Goal: Task Accomplishment & Management: Use online tool/utility

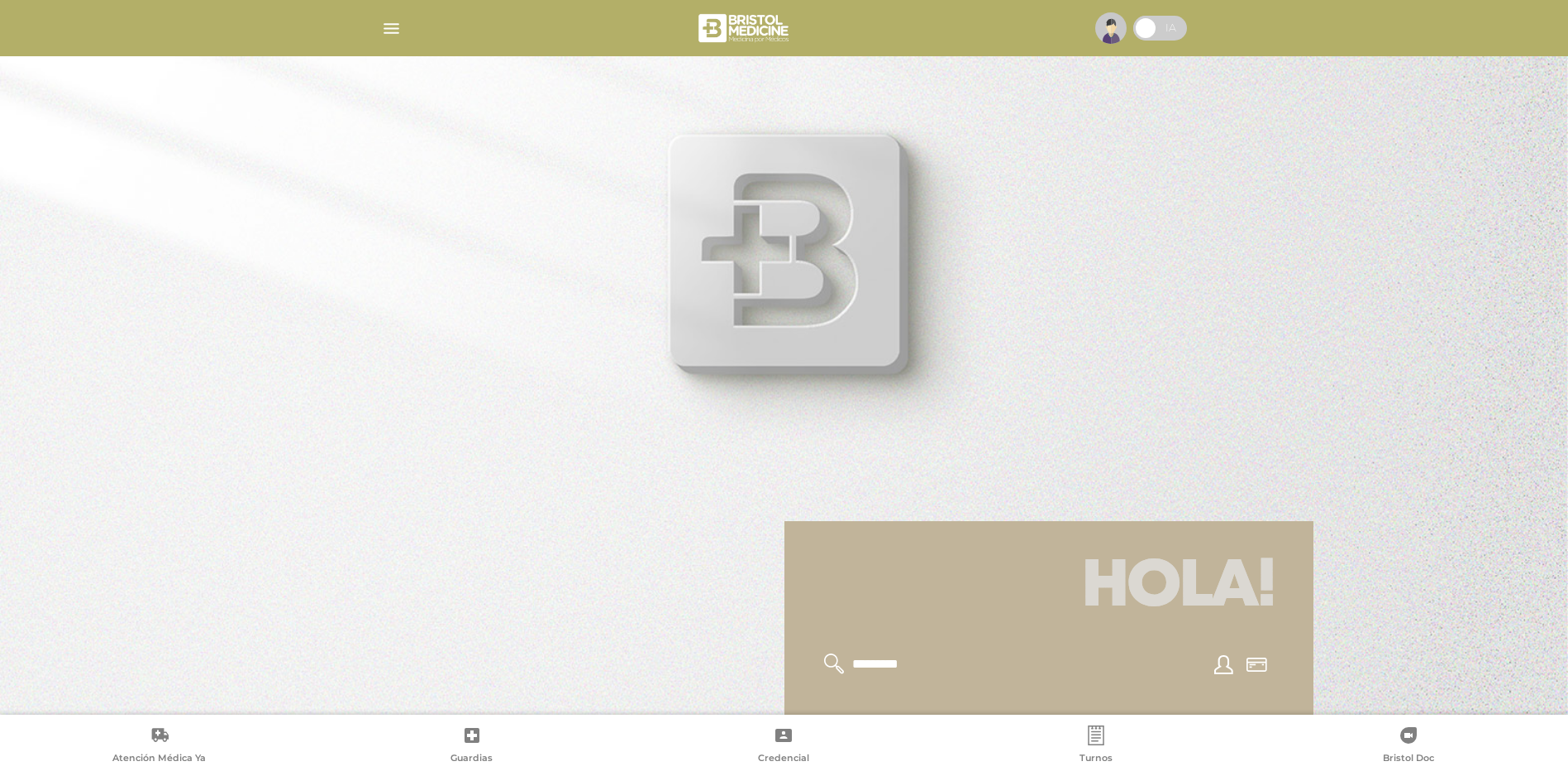
click at [1105, 26] on img at bounding box center [1112, 28] width 32 height 32
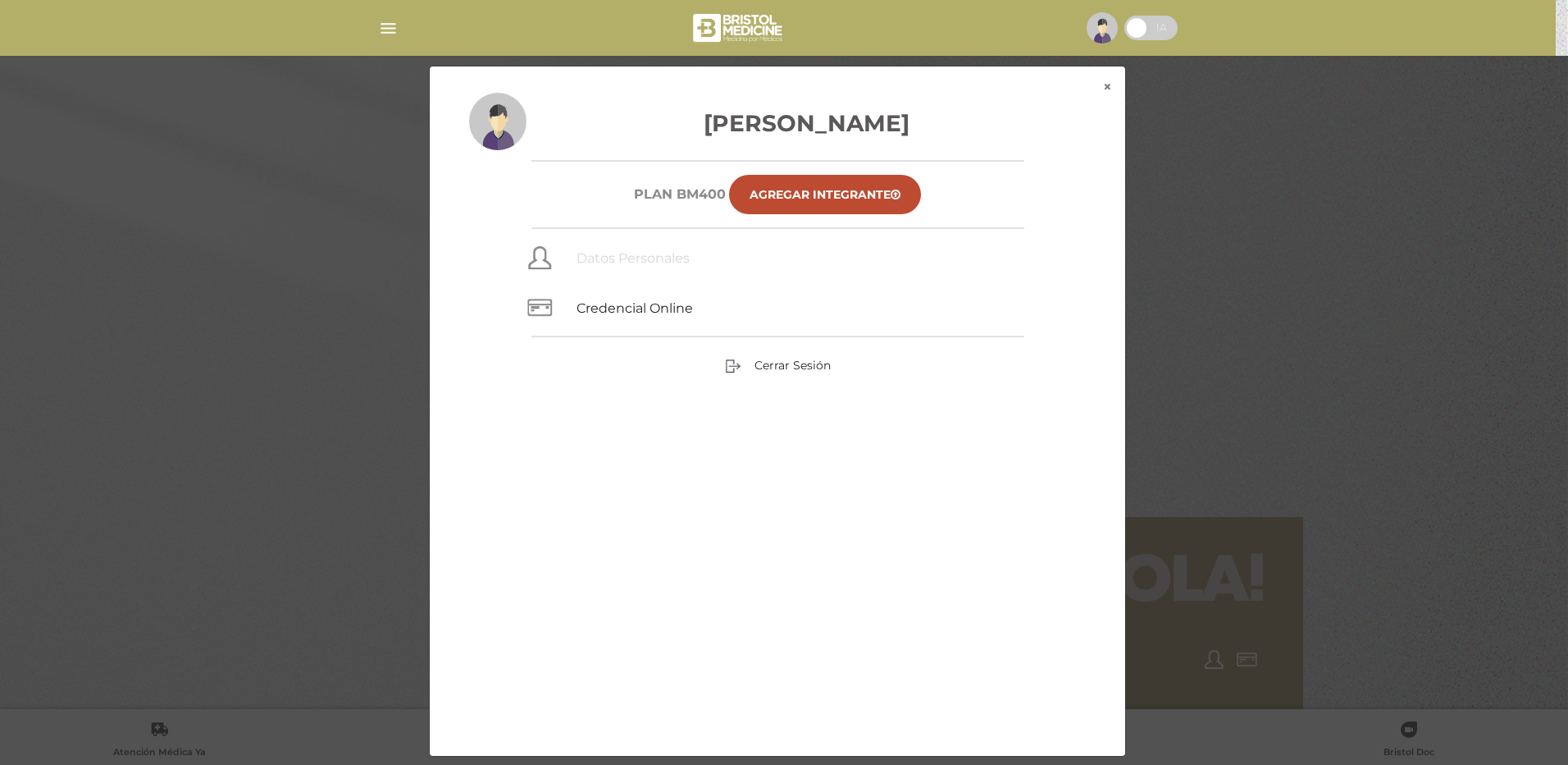
click at [665, 253] on link "Datos Personales" at bounding box center [632, 259] width 113 height 16
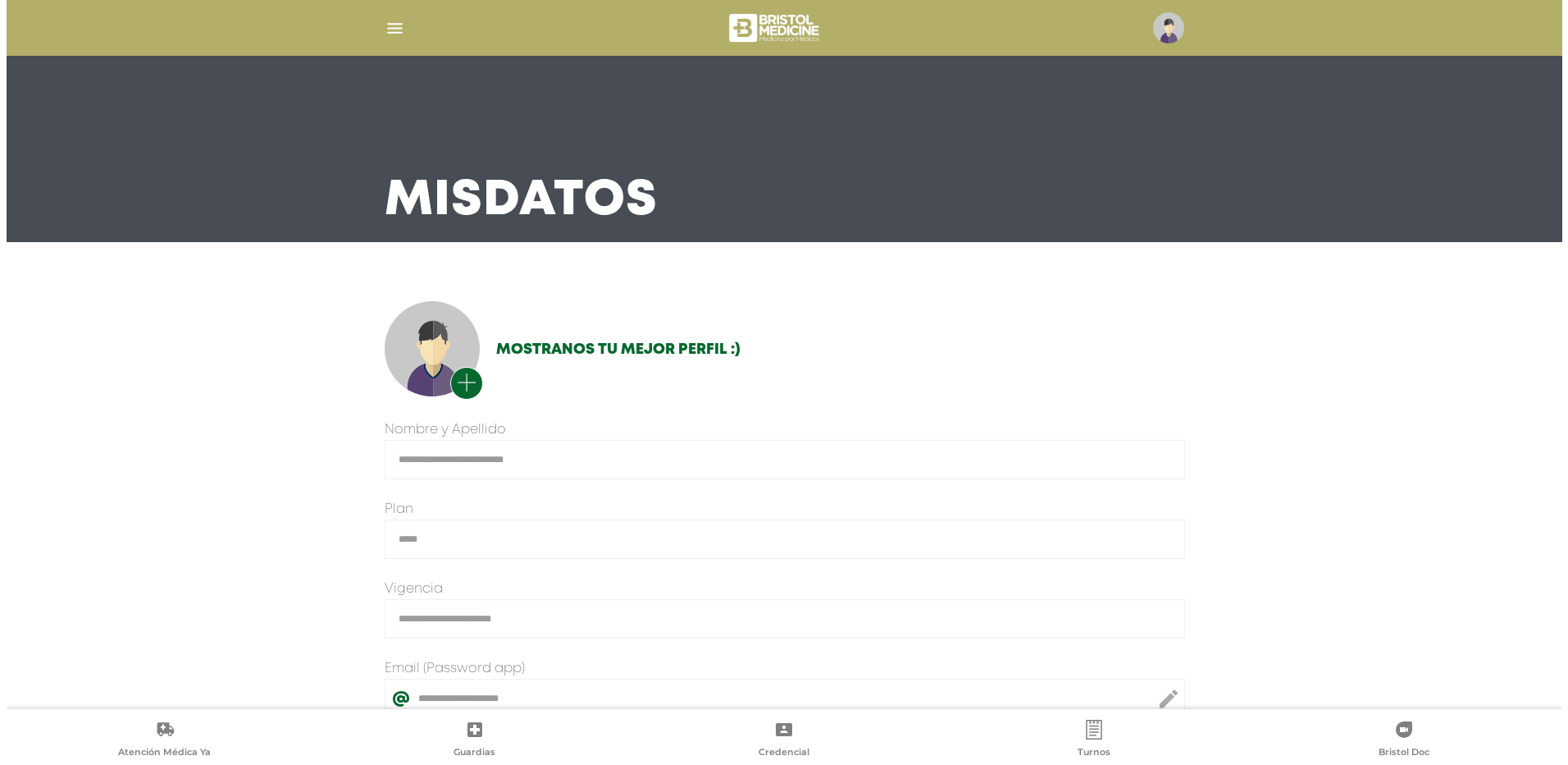
scroll to position [4, 0]
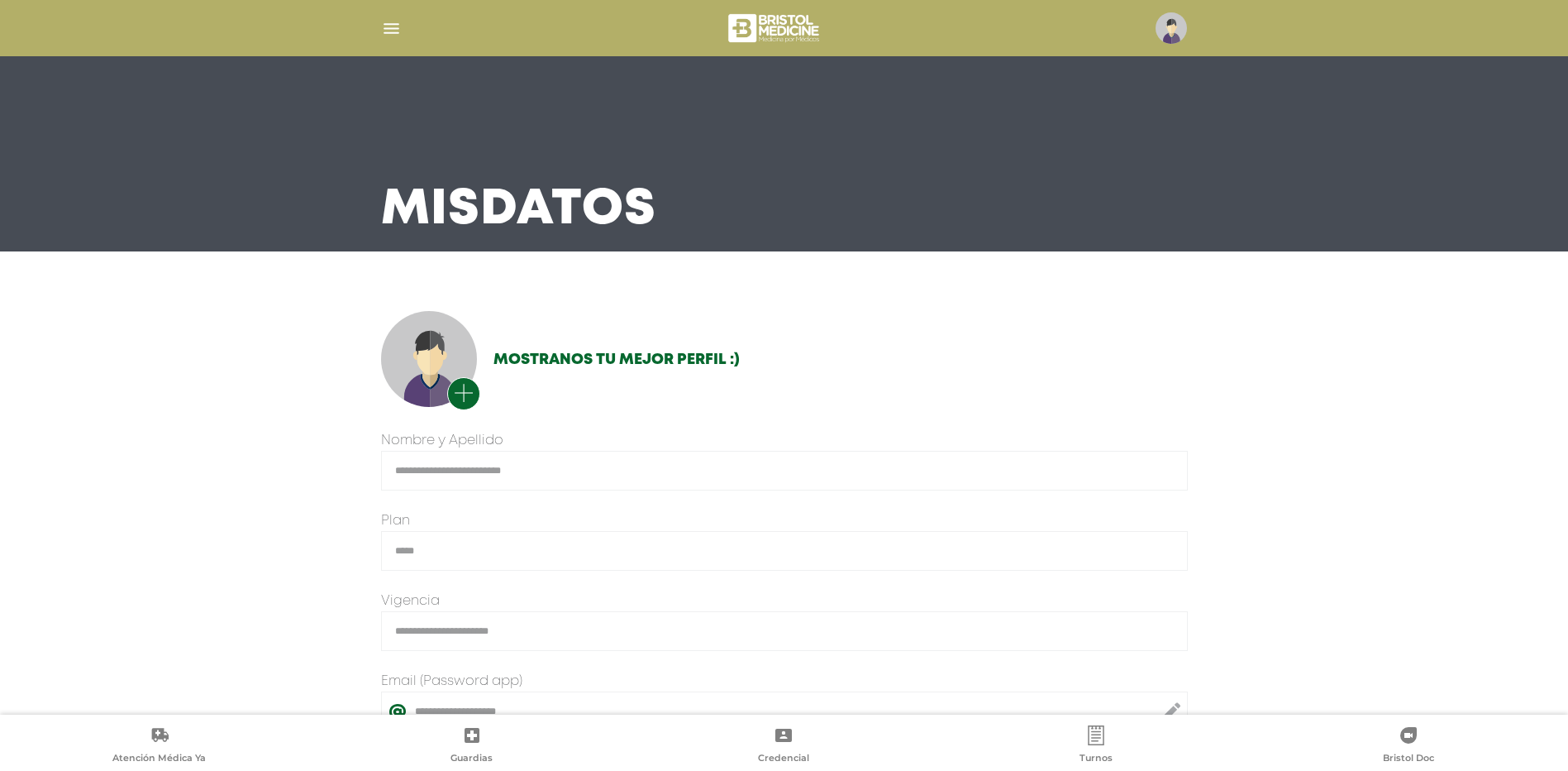
click at [1156, 28] on img at bounding box center [1172, 28] width 32 height 32
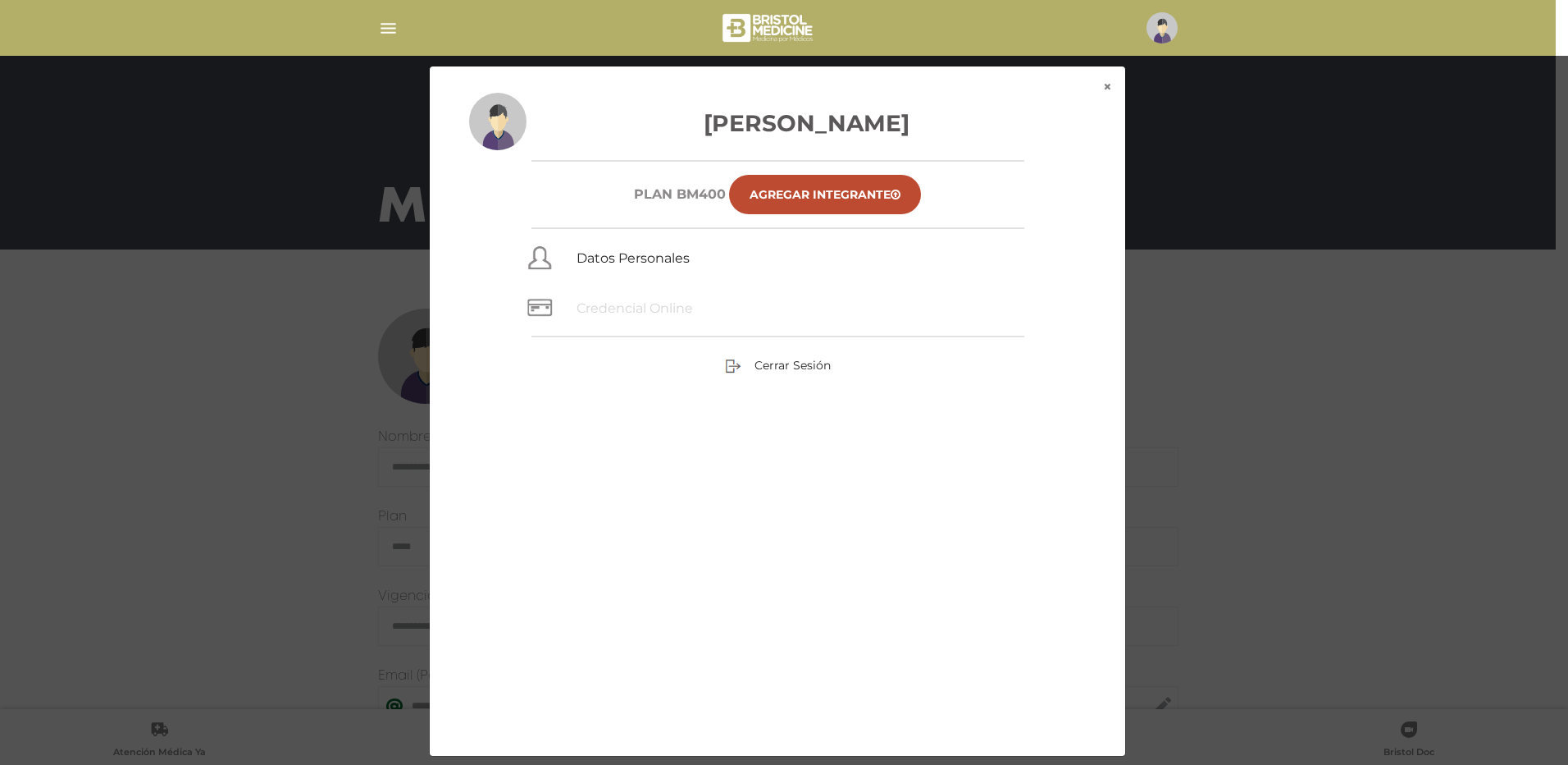
click at [654, 311] on link "Credencial Online" at bounding box center [634, 308] width 117 height 16
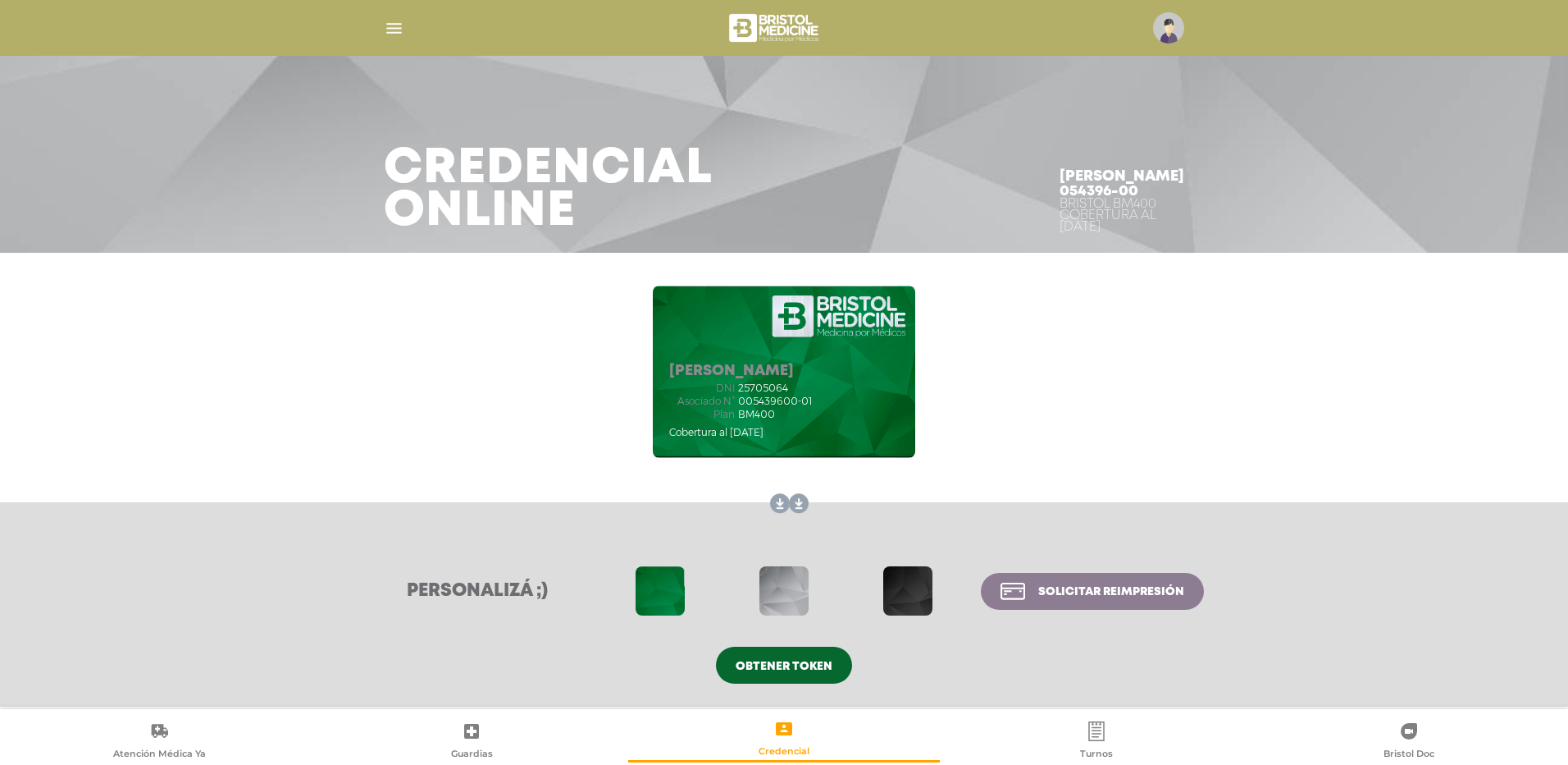
click at [735, 372] on h5 "[PERSON_NAME]" at bounding box center [740, 372] width 143 height 18
click at [1048, 592] on span "Solicitar reimpresión" at bounding box center [1111, 591] width 146 height 11
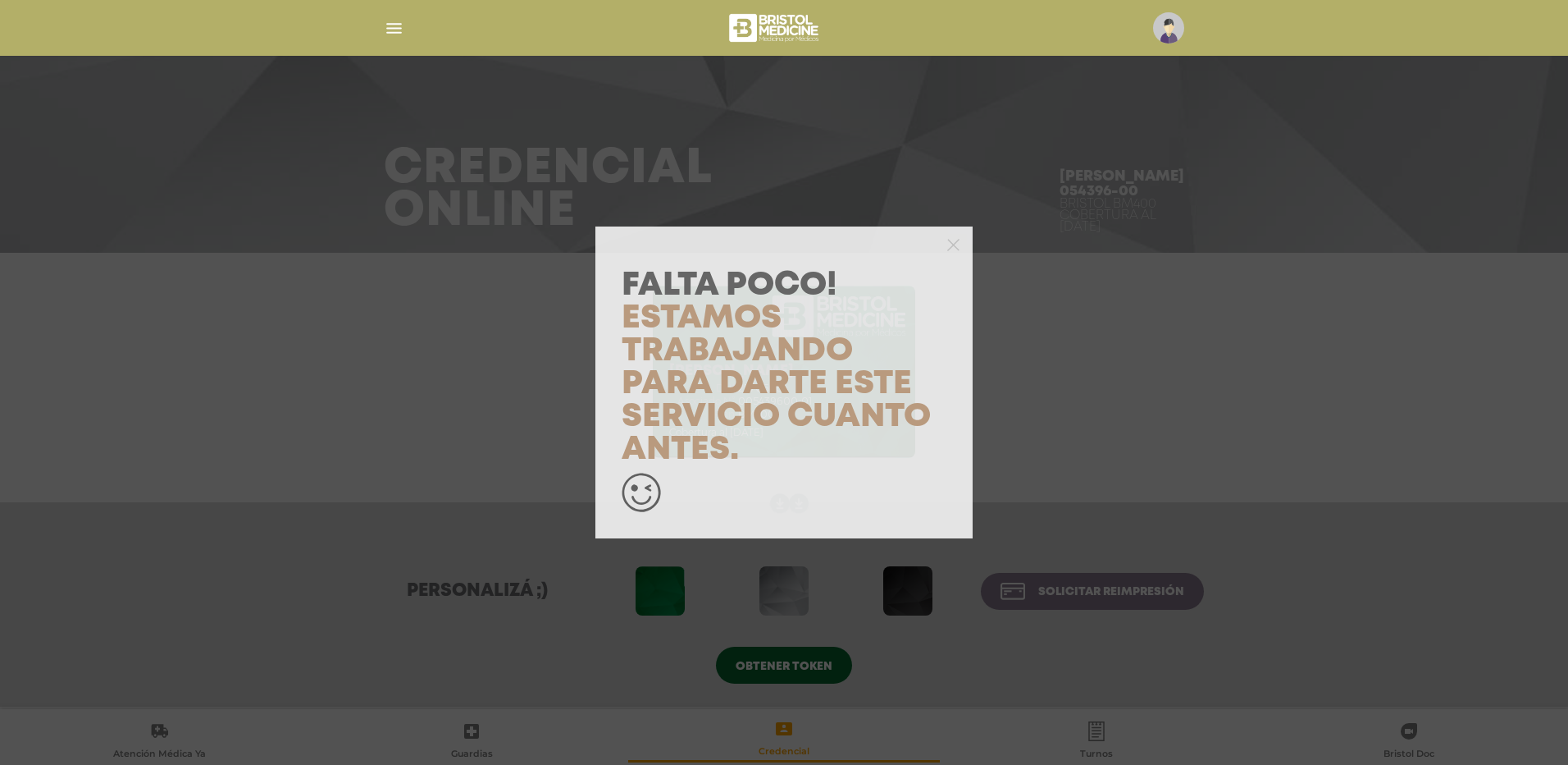
click at [1176, 452] on div "Falta Poco! Estamos trabajando para darte este servicio cuanto antes." at bounding box center [784, 382] width 1568 height 765
